Goal: Information Seeking & Learning: Find specific fact

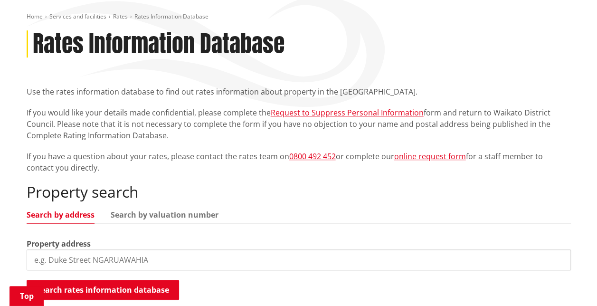
scroll to position [179, 0]
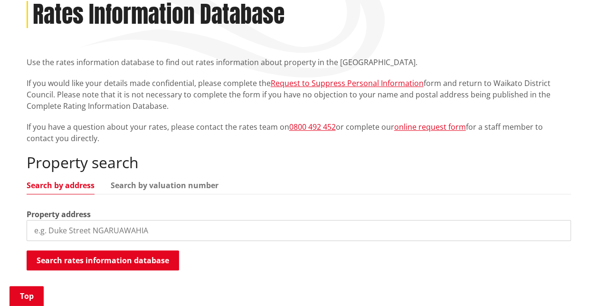
click at [91, 220] on input "search" at bounding box center [299, 230] width 544 height 21
type input "23 balmore crescent"
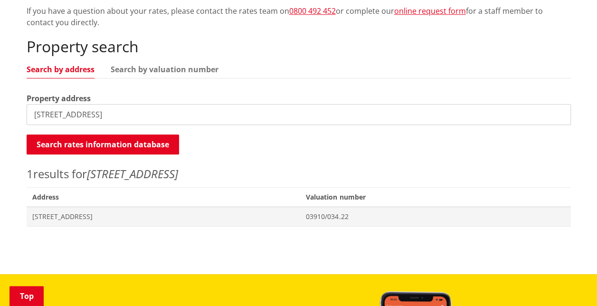
scroll to position [300, 0]
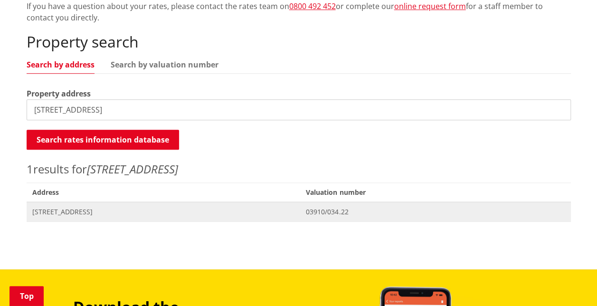
click at [99, 202] on span "Address 23 Balmore Crescent POKENO" at bounding box center [164, 211] width 274 height 19
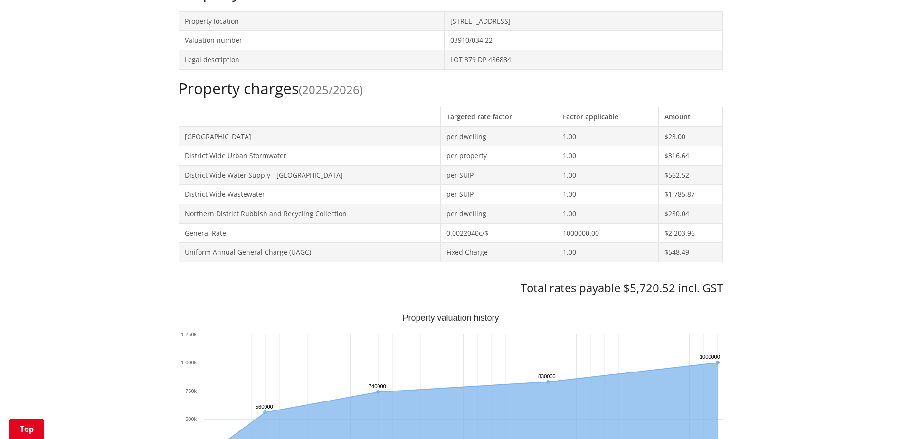
scroll to position [47, 0]
